Goal: Navigation & Orientation: Understand site structure

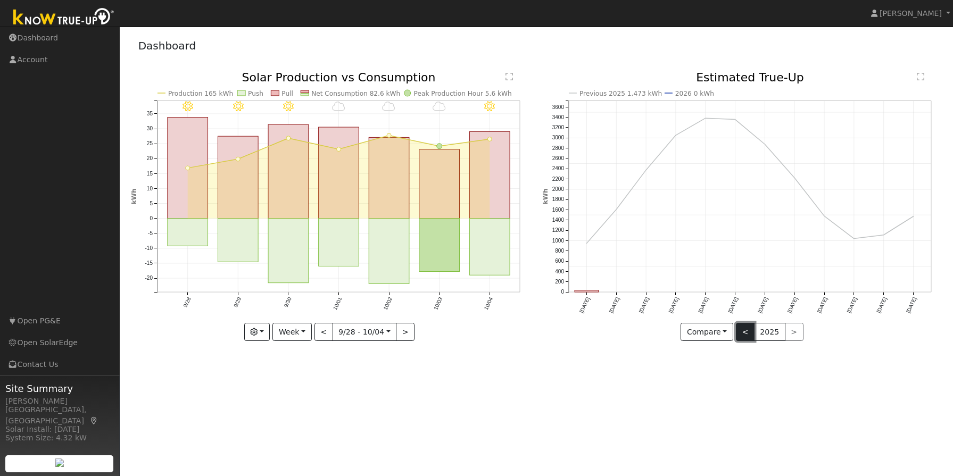
click at [744, 332] on button "<" at bounding box center [745, 332] width 19 height 18
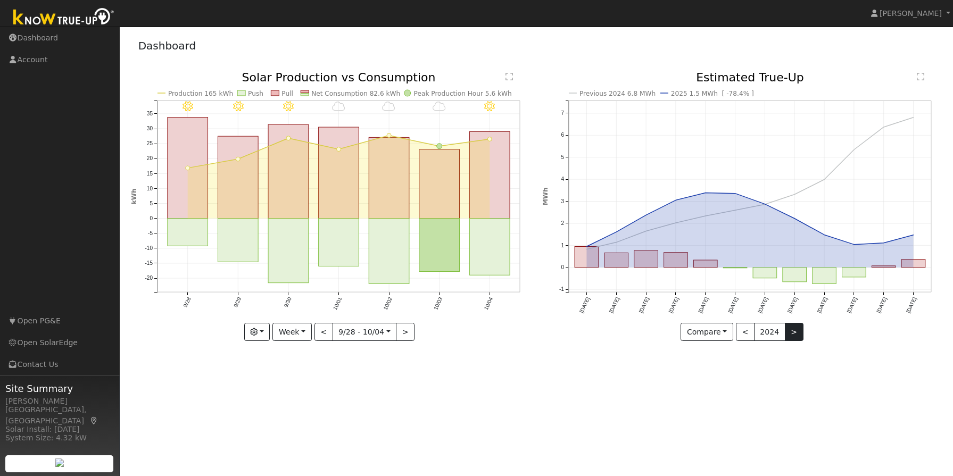
click at [794, 329] on button ">" at bounding box center [794, 332] width 19 height 18
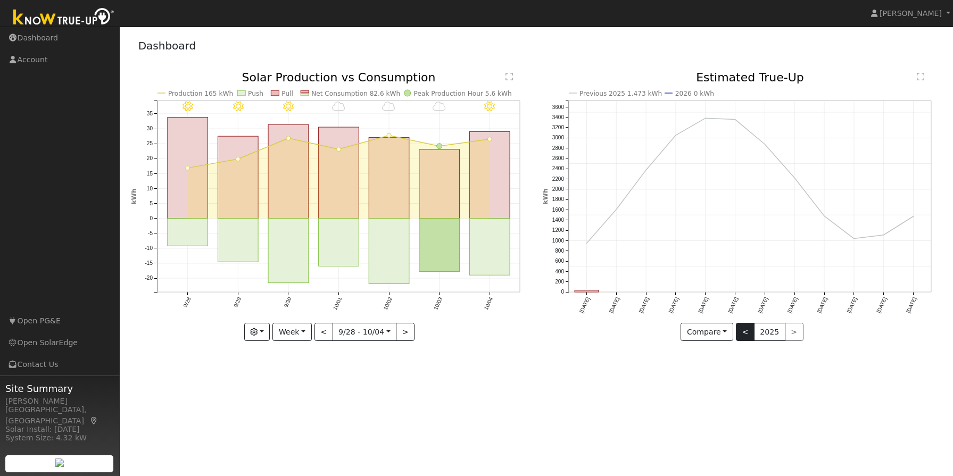
click at [741, 335] on button "<" at bounding box center [745, 332] width 19 height 18
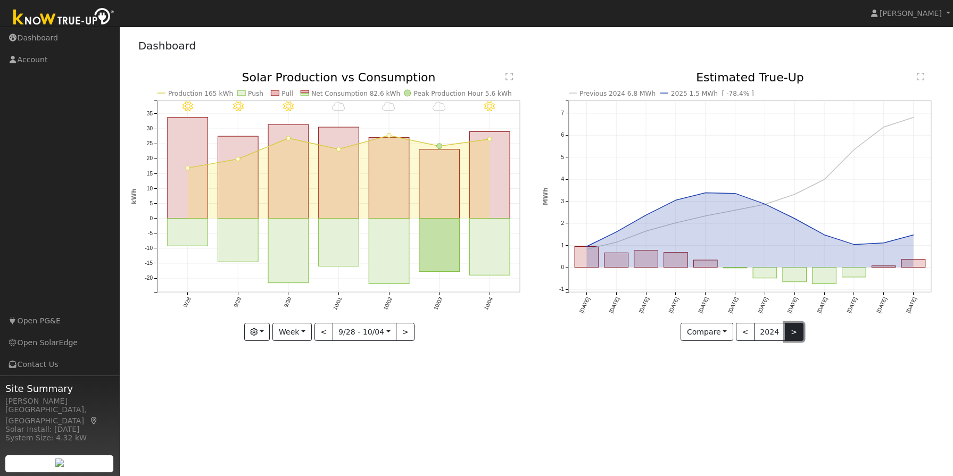
click at [798, 333] on button ">" at bounding box center [794, 332] width 19 height 18
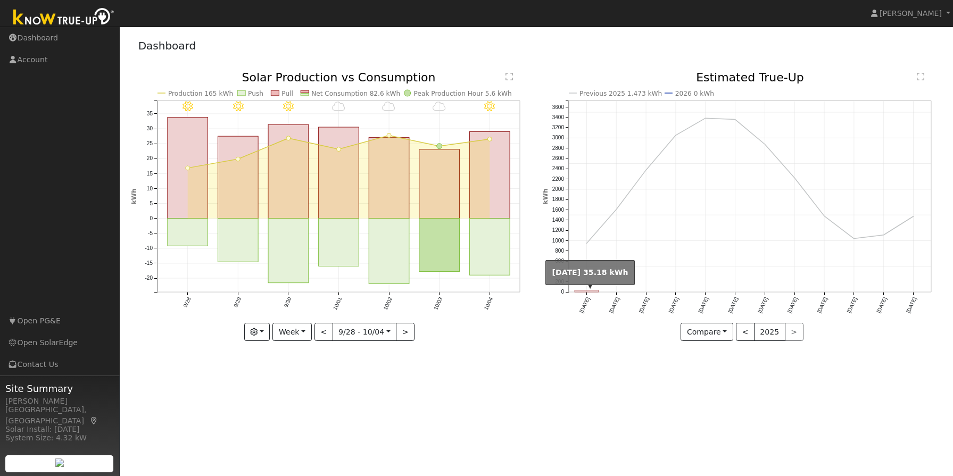
click at [588, 291] on rect "onclick=""" at bounding box center [587, 292] width 24 height 2
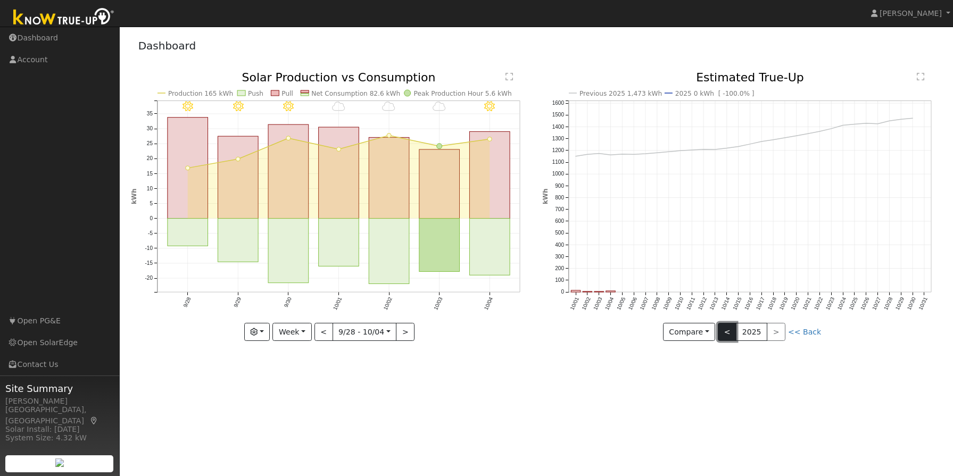
click at [730, 331] on button "<" at bounding box center [727, 332] width 19 height 18
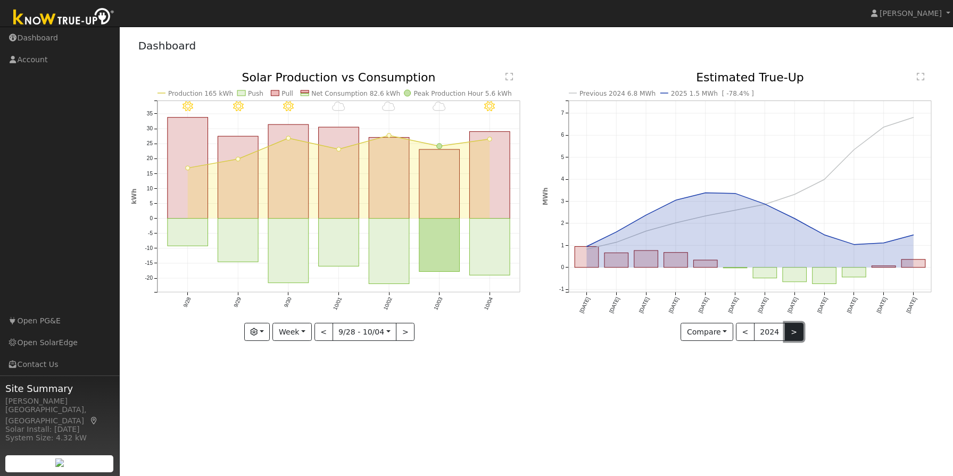
click at [787, 329] on button ">" at bounding box center [794, 332] width 19 height 18
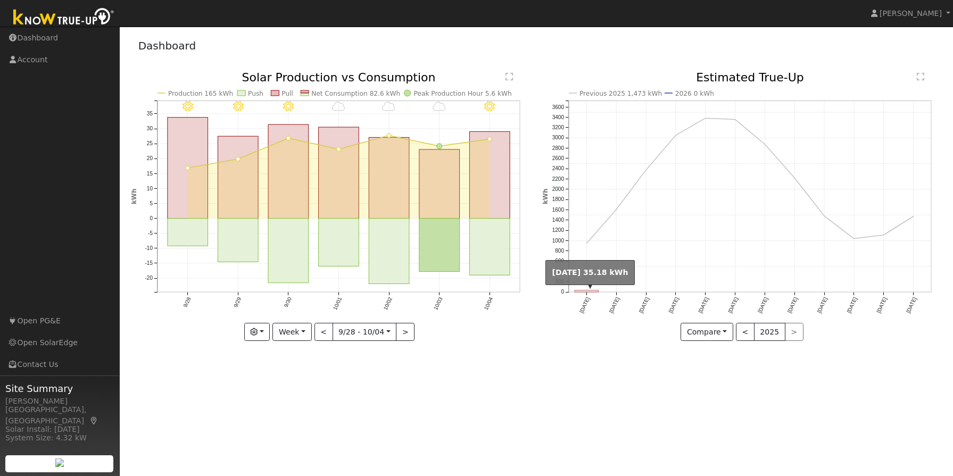
click at [587, 292] on rect "onclick=""" at bounding box center [587, 292] width 24 height 2
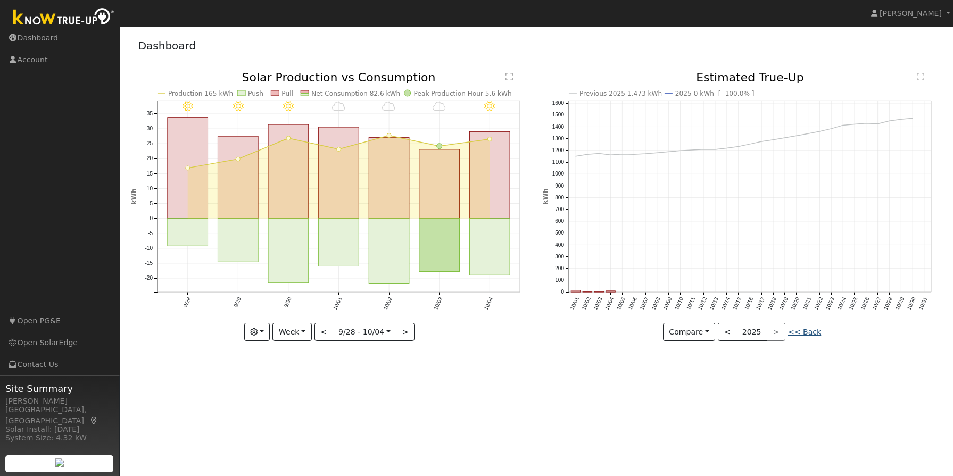
click at [804, 333] on link "<< Back" at bounding box center [804, 332] width 33 height 9
